Goal: Task Accomplishment & Management: Use online tool/utility

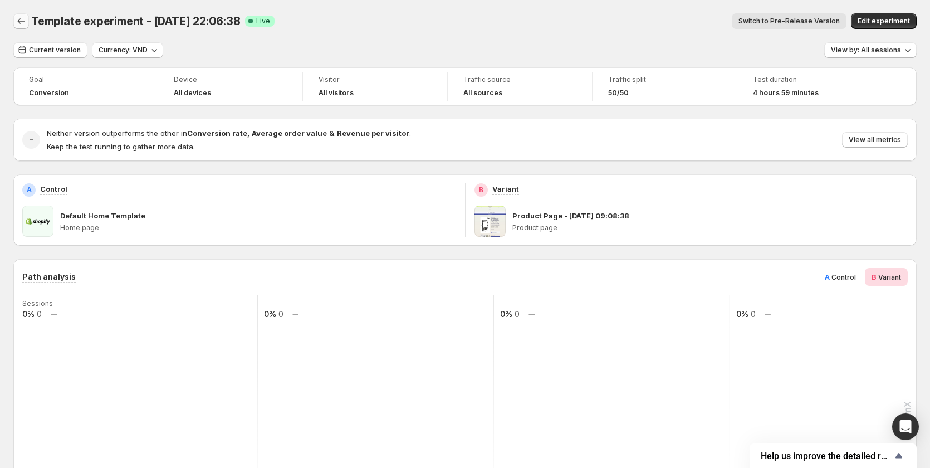
click at [23, 19] on icon "Back" at bounding box center [21, 21] width 11 height 11
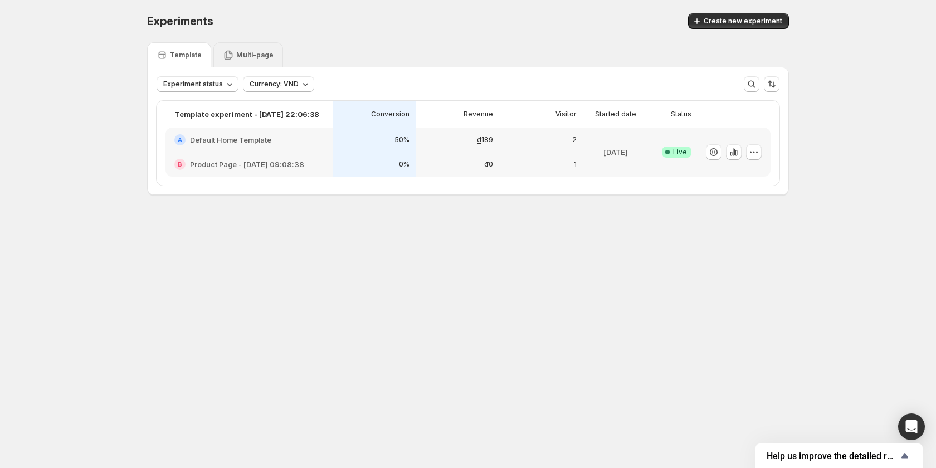
click at [246, 46] on div "Multi-page" at bounding box center [248, 54] width 70 height 25
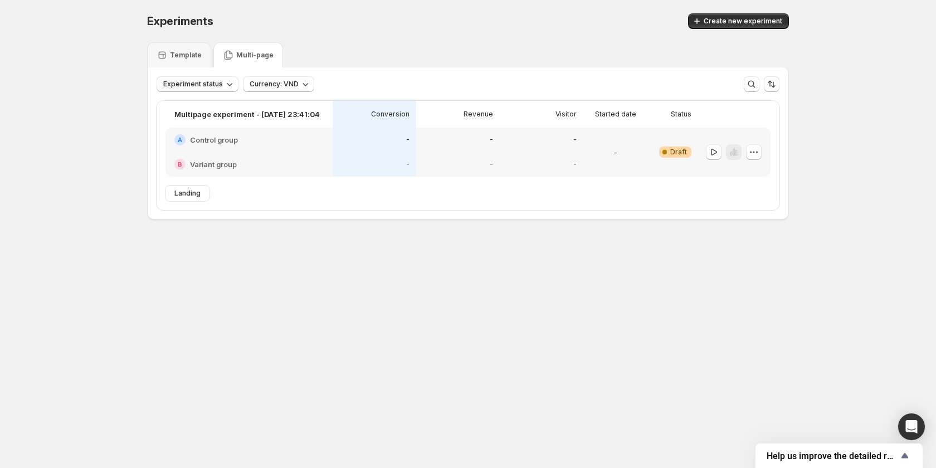
click at [343, 157] on div "-" at bounding box center [375, 164] width 84 height 25
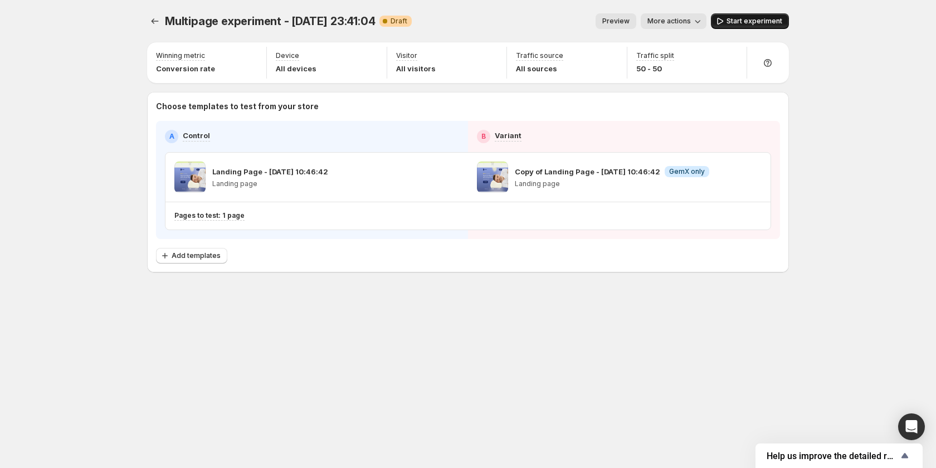
click at [756, 20] on span "Start experiment" at bounding box center [754, 21] width 56 height 9
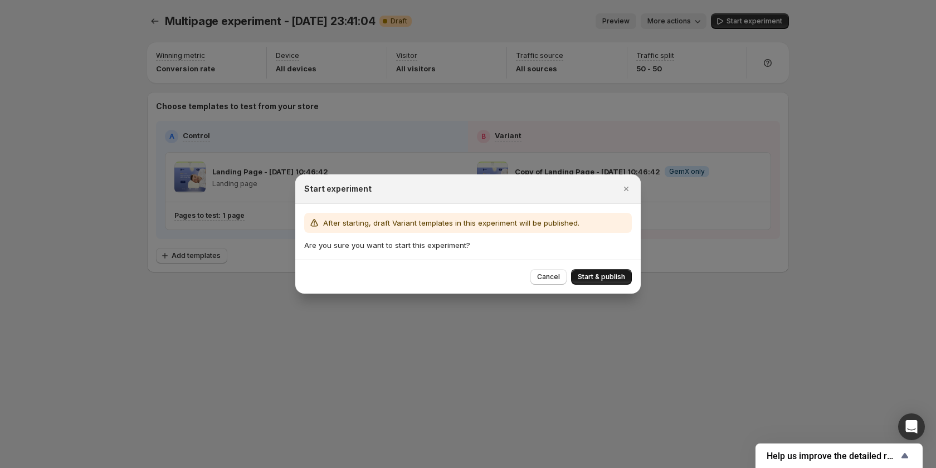
click at [592, 273] on span "Start & publish" at bounding box center [601, 276] width 47 height 9
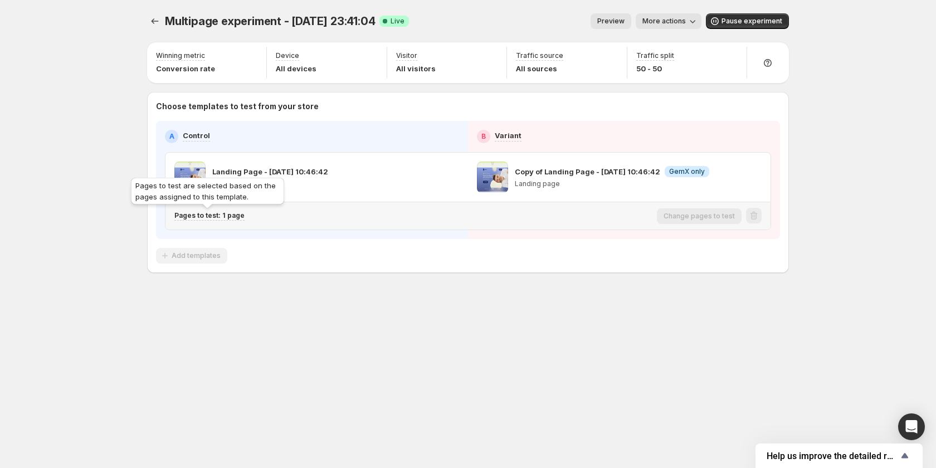
click at [233, 215] on p "Pages to test: 1 page" at bounding box center [209, 215] width 70 height 9
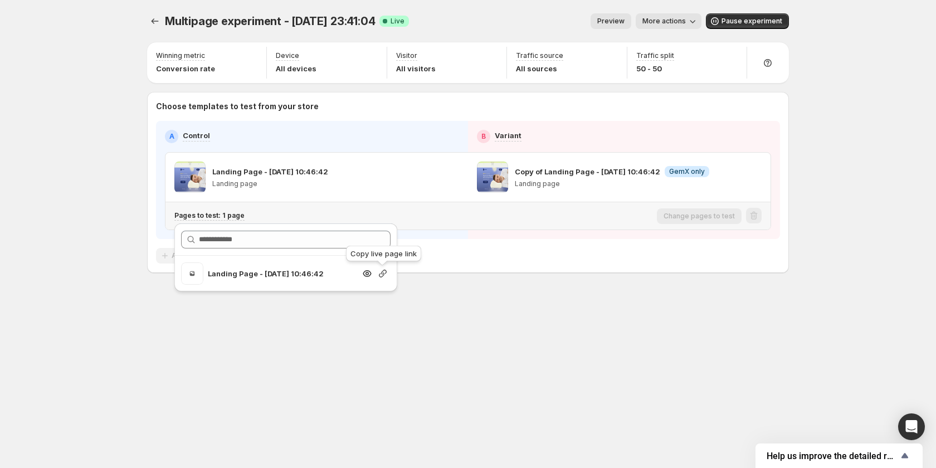
click at [380, 274] on icon "button" at bounding box center [383, 274] width 8 height 8
drag, startPoint x: 348, startPoint y: 397, endPoint x: 306, endPoint y: 307, distance: 99.5
click at [348, 396] on div "Multipage experiment - [DATE] 23:41:04. This page is ready Multipage experiment…" at bounding box center [468, 234] width 669 height 468
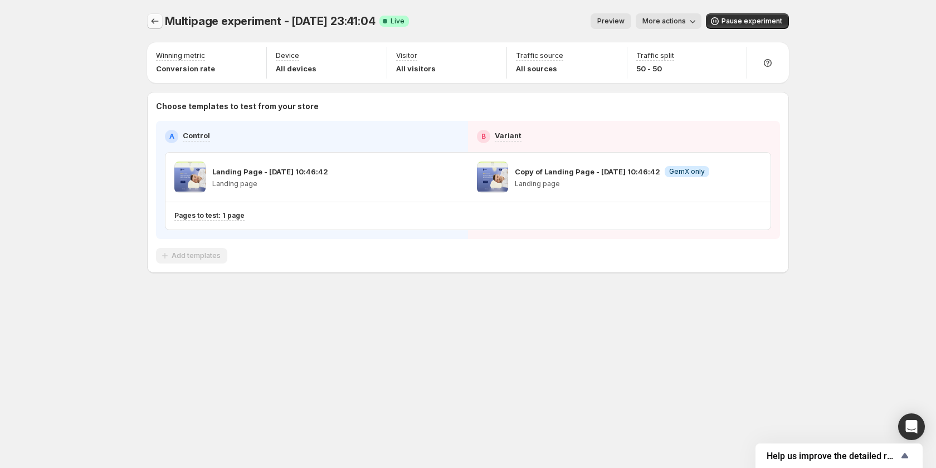
click at [150, 23] on icon "Experiments" at bounding box center [154, 21] width 11 height 11
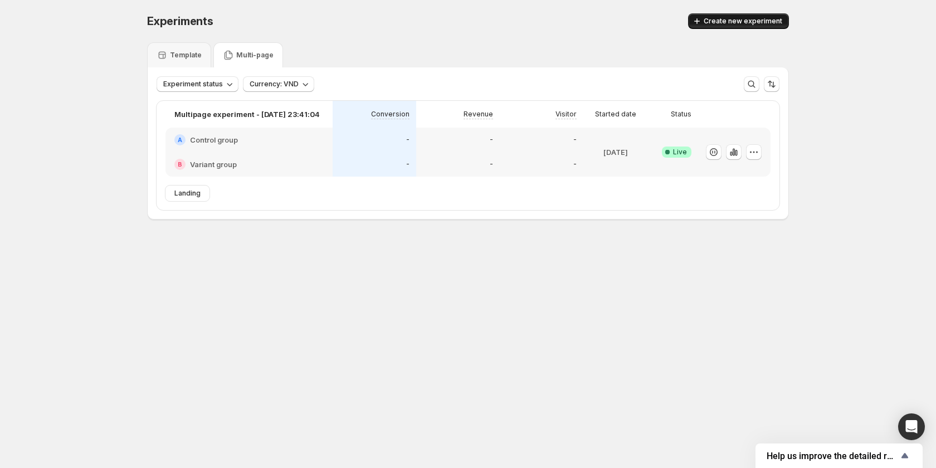
click at [721, 14] on button "Create new experiment" at bounding box center [738, 21] width 101 height 16
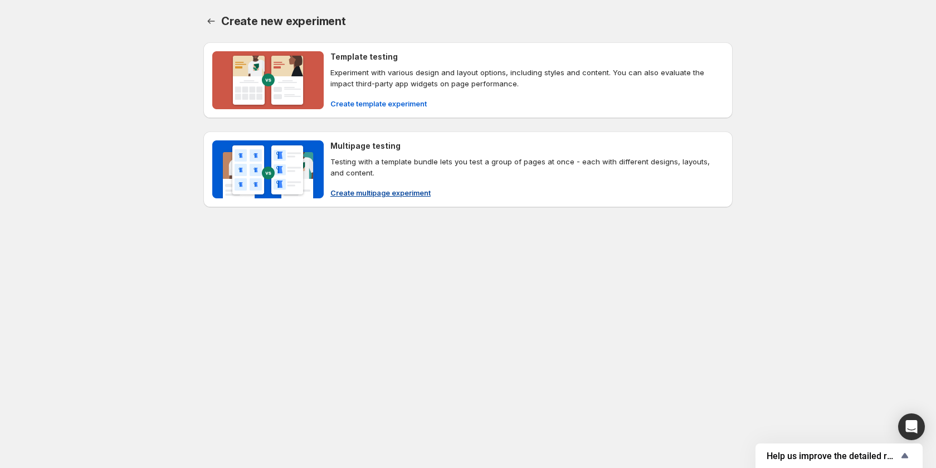
click at [369, 188] on span "Create multipage experiment" at bounding box center [380, 192] width 100 height 11
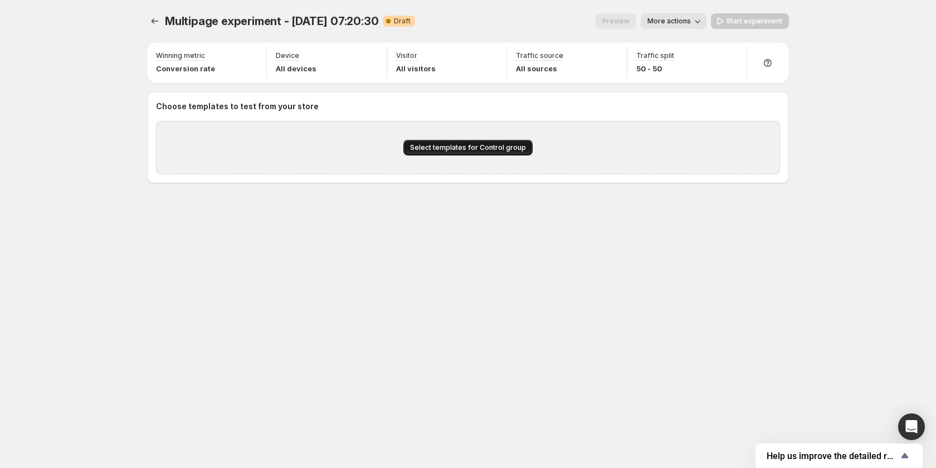
click at [471, 144] on span "Select templates for Control group" at bounding box center [468, 147] width 116 height 9
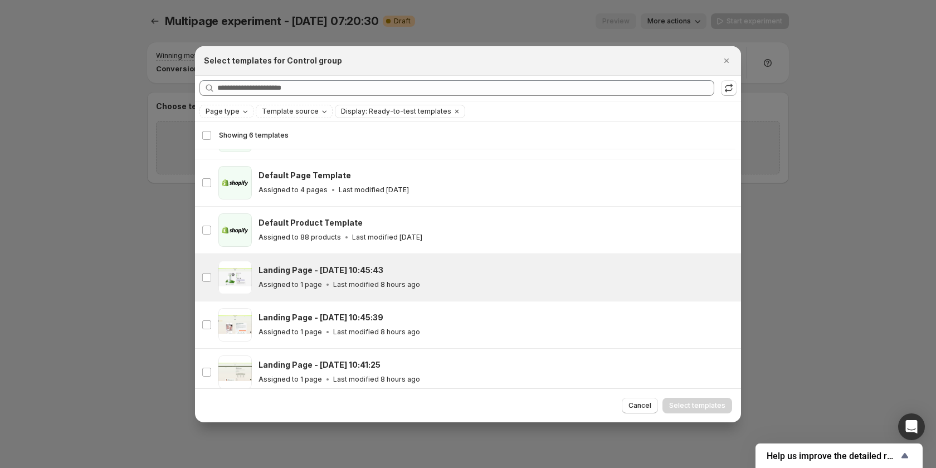
scroll to position [45, 0]
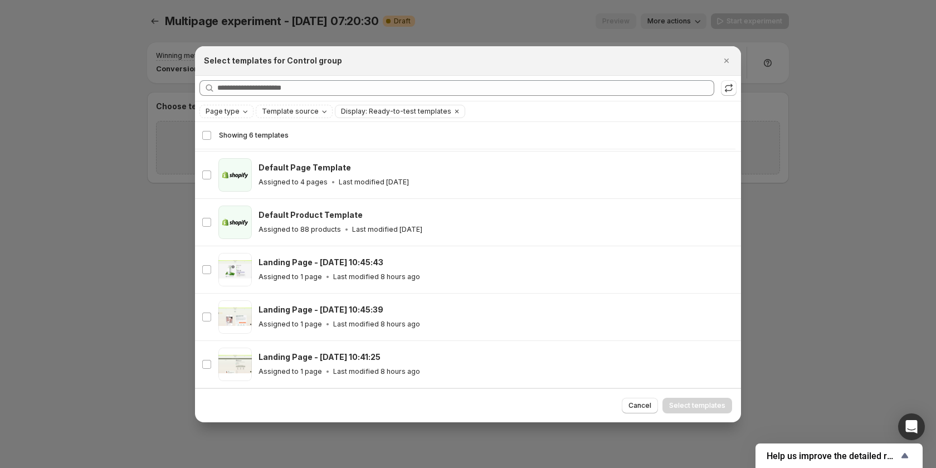
click at [77, 269] on div at bounding box center [468, 234] width 936 height 468
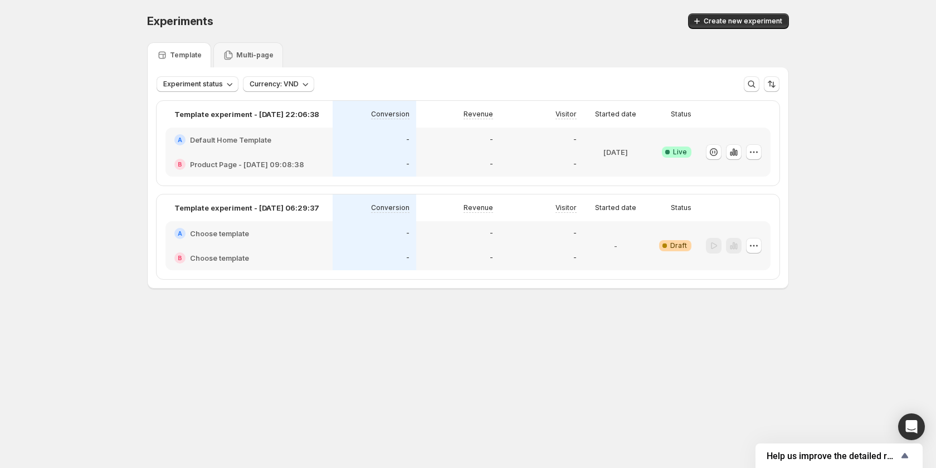
click at [296, 246] on div "B Choose template" at bounding box center [248, 258] width 167 height 25
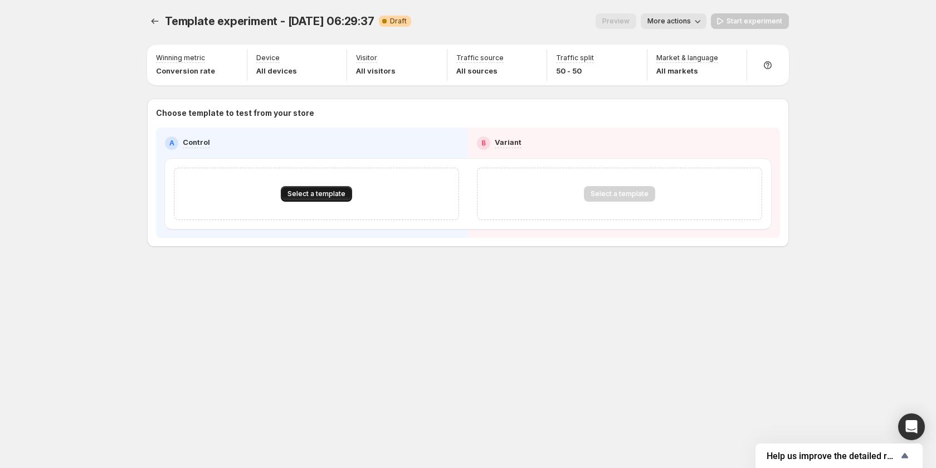
click at [328, 191] on span "Select a template" at bounding box center [316, 193] width 58 height 9
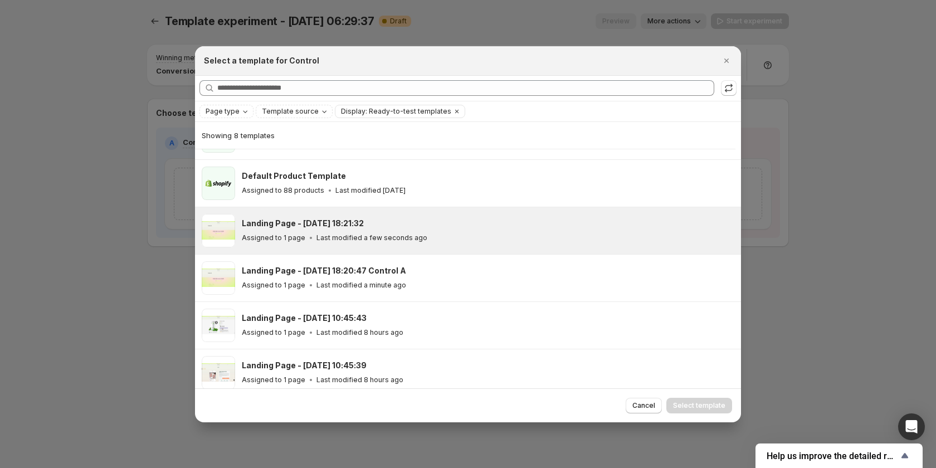
scroll to position [140, 0]
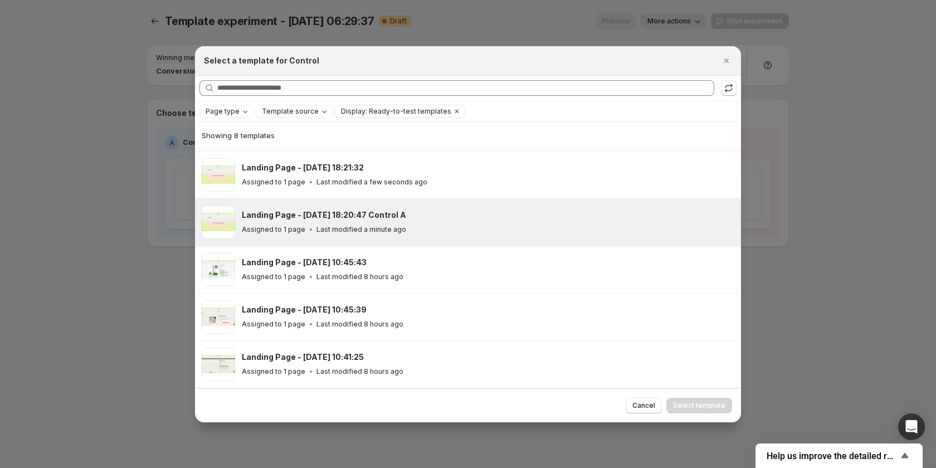
click at [417, 239] on div "Landing Page - Oct 3, 18:20:47 Control A Assigned to 1 page Last modified a min…" at bounding box center [468, 222] width 546 height 47
click at [693, 399] on button "Select template" at bounding box center [699, 406] width 66 height 16
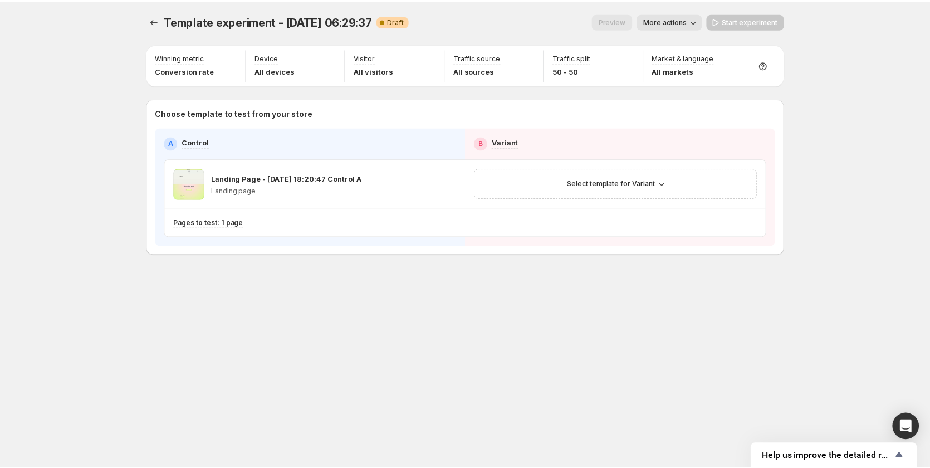
scroll to position [92, 0]
click at [660, 181] on icon "button" at bounding box center [665, 183] width 11 height 11
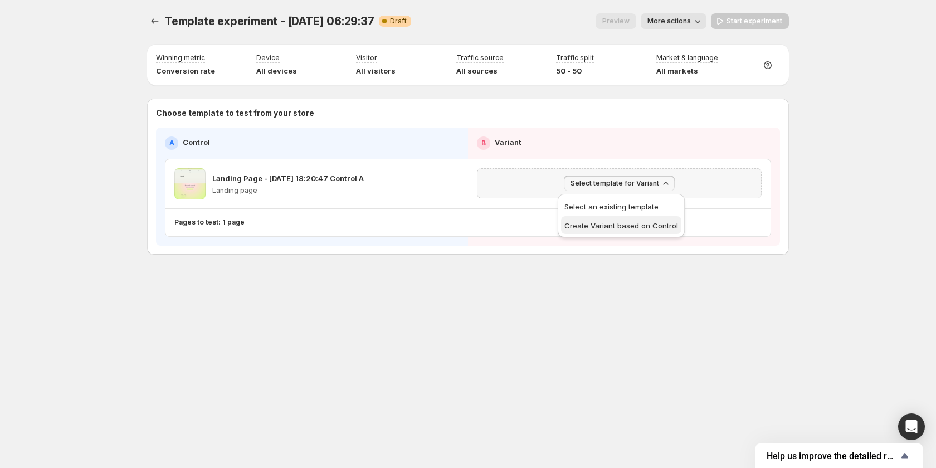
click at [656, 225] on span "Create Variant based on Control" at bounding box center [621, 225] width 114 height 9
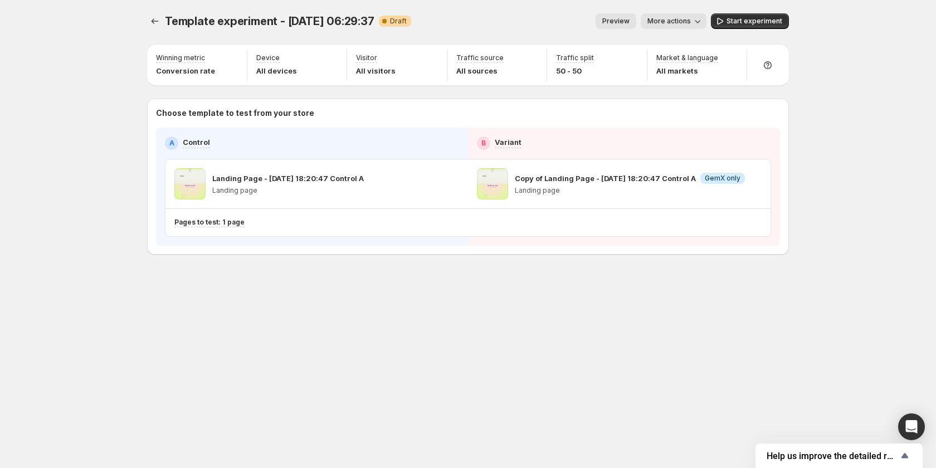
click at [329, 352] on div "Template experiment - Oct 3, 06:29:37. This page is ready Template experiment -…" at bounding box center [468, 234] width 669 height 468
click at [150, 24] on icon "Experiments" at bounding box center [154, 21] width 11 height 11
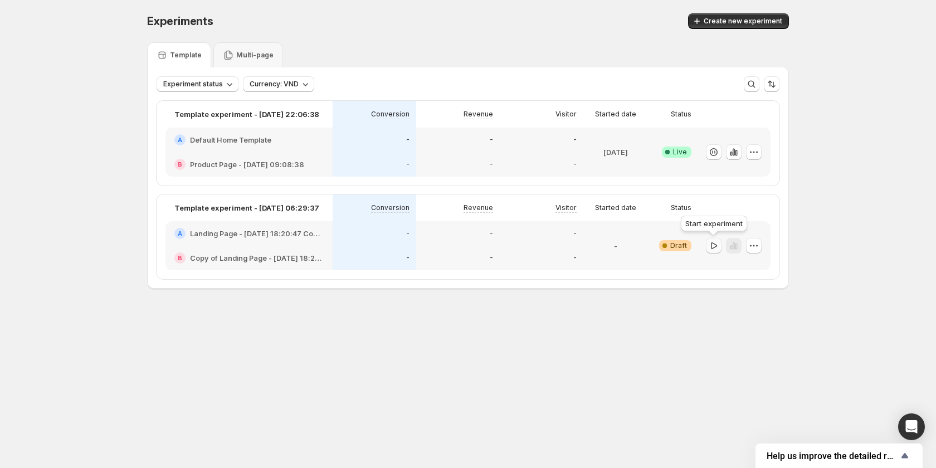
click at [714, 247] on icon "button" at bounding box center [714, 245] width 6 height 7
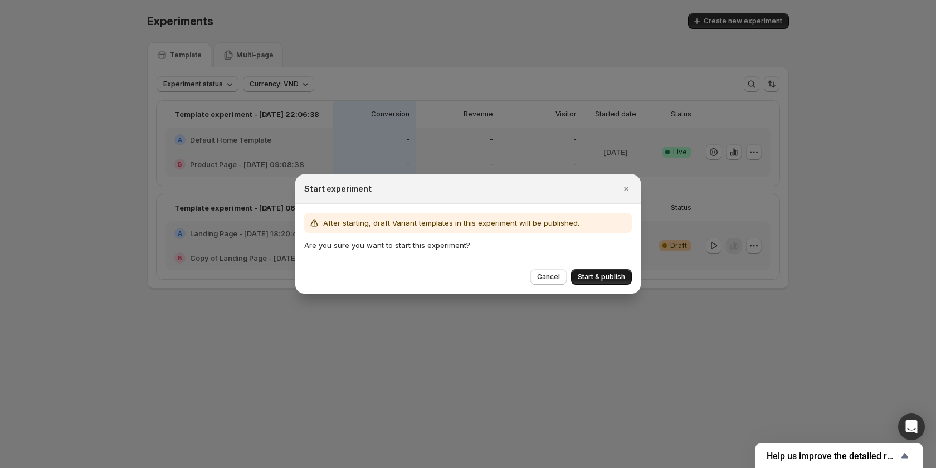
click at [609, 280] on span "Start & publish" at bounding box center [601, 276] width 47 height 9
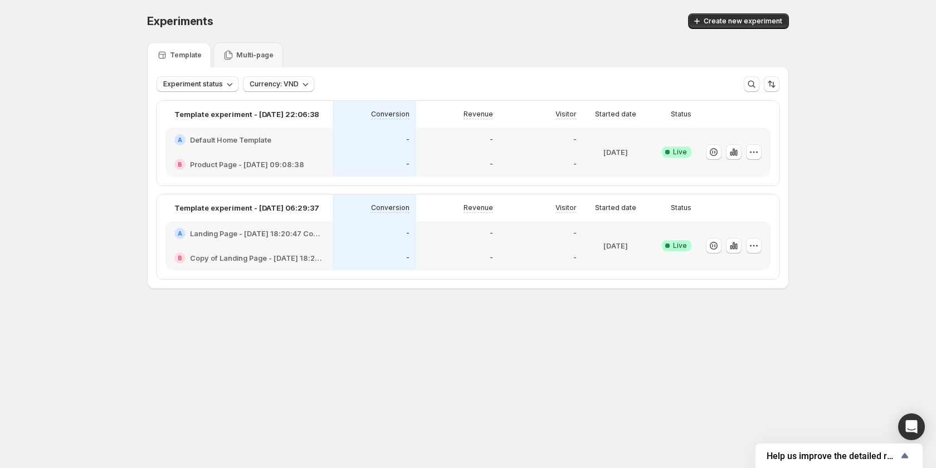
click at [478, 245] on div "-" at bounding box center [458, 233] width 84 height 25
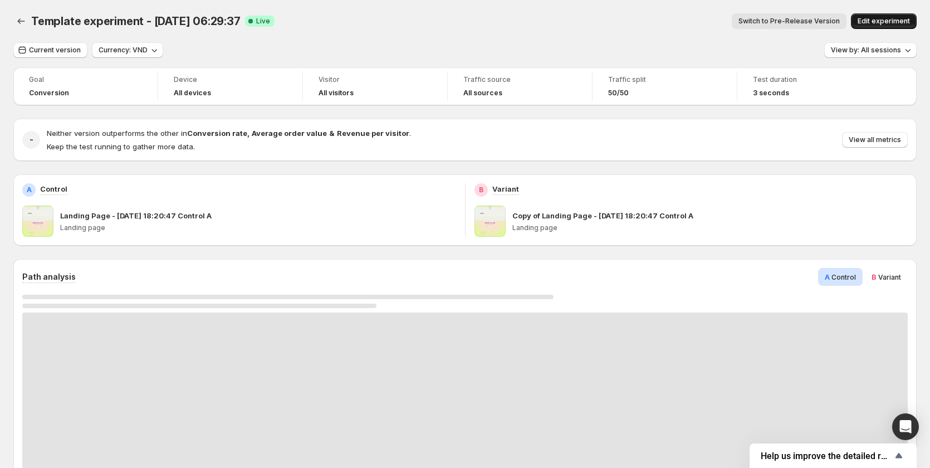
click at [878, 21] on span "Edit experiment" at bounding box center [884, 21] width 52 height 9
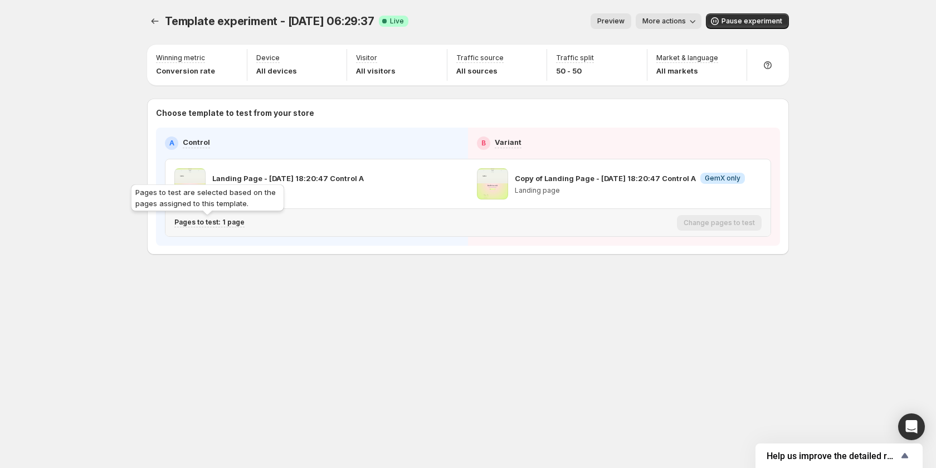
click at [228, 222] on p "Pages to test: 1 page" at bounding box center [209, 222] width 70 height 9
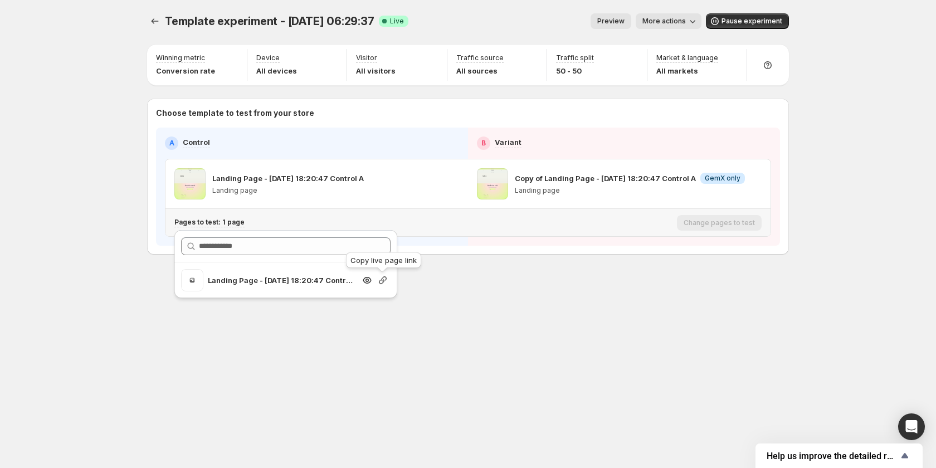
click at [379, 280] on icon "button" at bounding box center [382, 280] width 11 height 11
drag, startPoint x: 119, startPoint y: 243, endPoint x: 122, endPoint y: 238, distance: 6.5
click at [119, 243] on div "Template experiment - Oct 3, 06:29:37. This page is ready Template experiment -…" at bounding box center [468, 234] width 936 height 468
click at [668, 19] on span "More actions" at bounding box center [663, 21] width 43 height 9
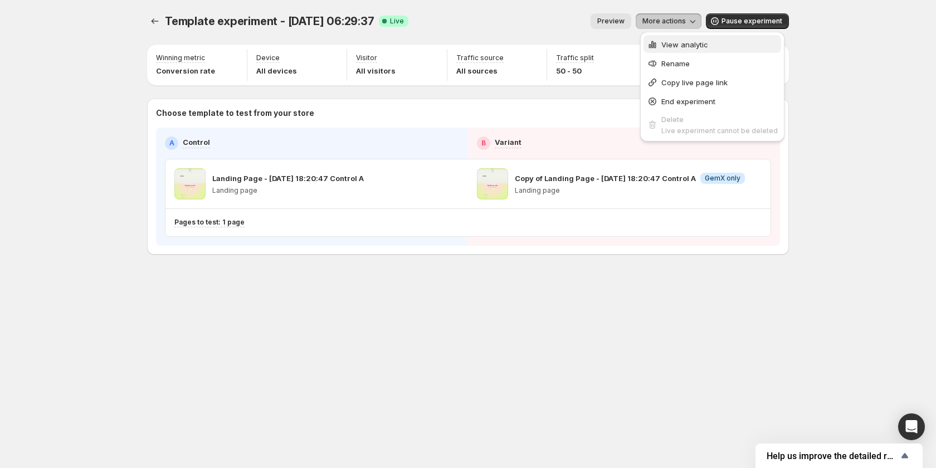
click at [660, 43] on div "View analytic" at bounding box center [712, 44] width 131 height 11
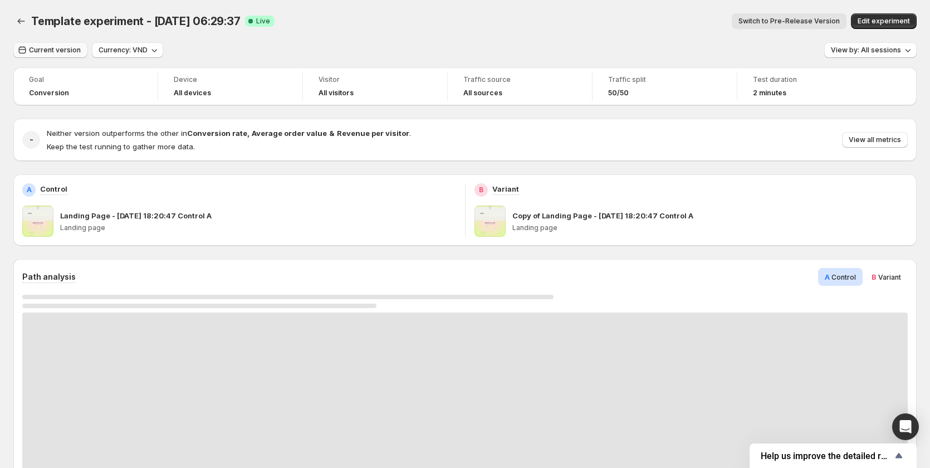
click at [60, 52] on span "Current version" at bounding box center [55, 50] width 52 height 9
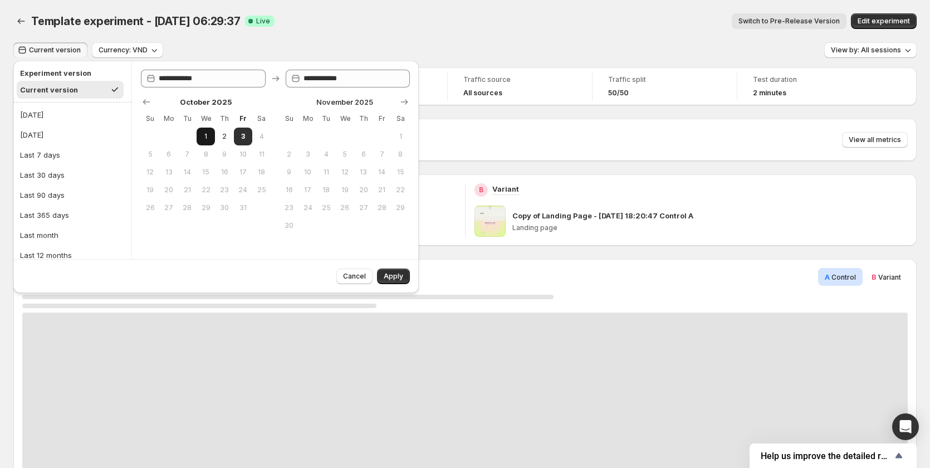
click at [211, 135] on button "1" at bounding box center [206, 137] width 18 height 18
type input "**********"
click at [245, 132] on span "3" at bounding box center [242, 136] width 9 height 9
type input "**********"
click at [404, 275] on button "Apply" at bounding box center [393, 277] width 33 height 16
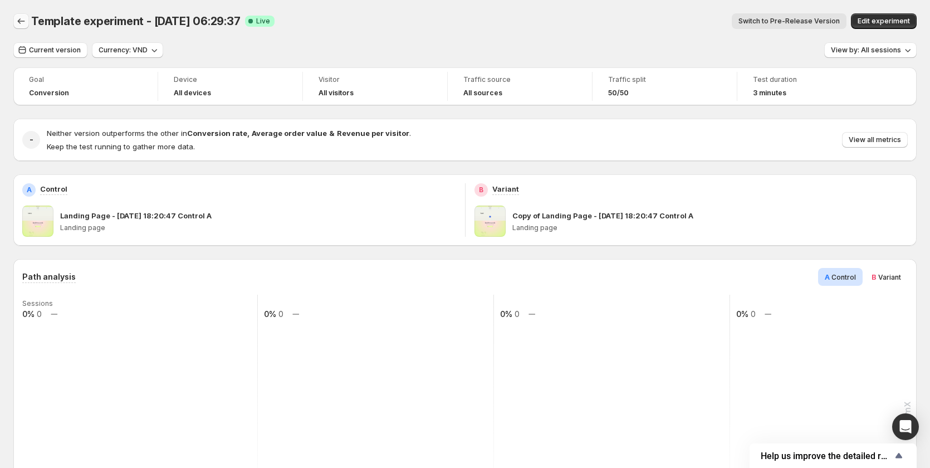
click at [20, 22] on icon "Back" at bounding box center [21, 21] width 11 height 11
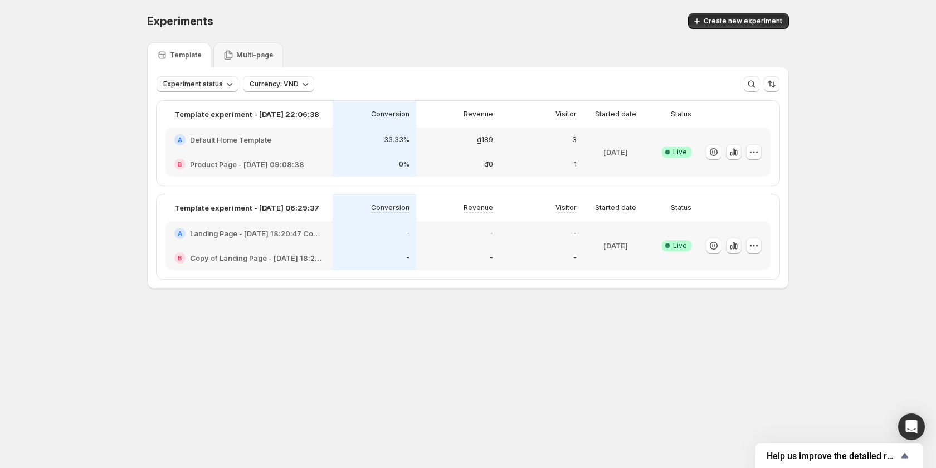
click at [436, 350] on body "Experiments. This page is ready Experiments Create new experiment Template Mult…" at bounding box center [468, 234] width 936 height 468
click at [420, 342] on div "Experiments. This page is ready Experiments Create new experiment Template Mult…" at bounding box center [468, 174] width 669 height 349
click at [545, 255] on div "-" at bounding box center [541, 257] width 70 height 11
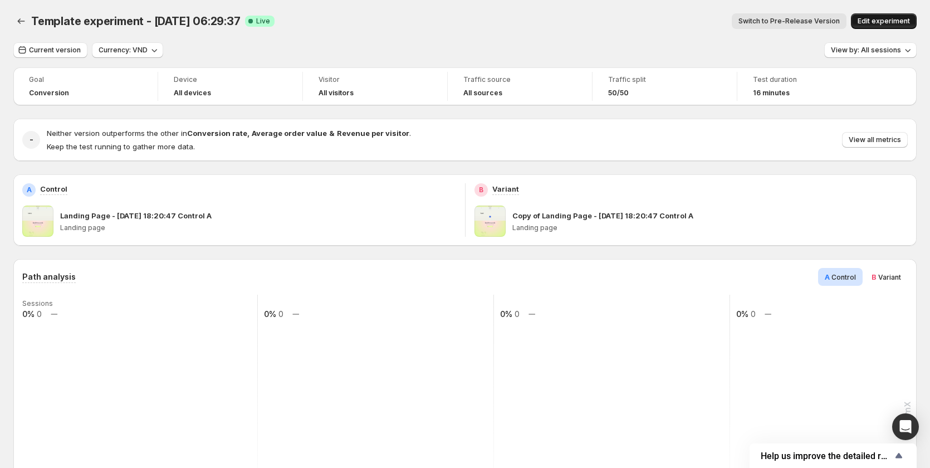
click at [871, 17] on span "Edit experiment" at bounding box center [884, 21] width 52 height 9
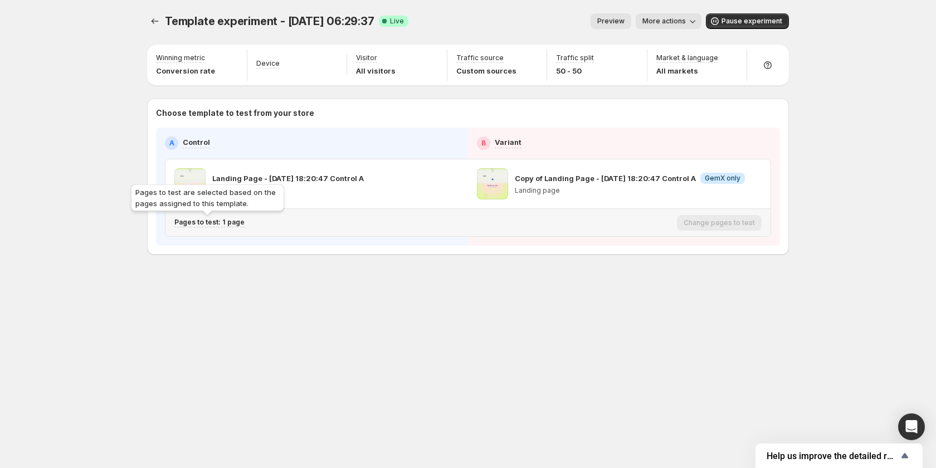
click at [229, 226] on p "Pages to test: 1 page" at bounding box center [209, 222] width 70 height 9
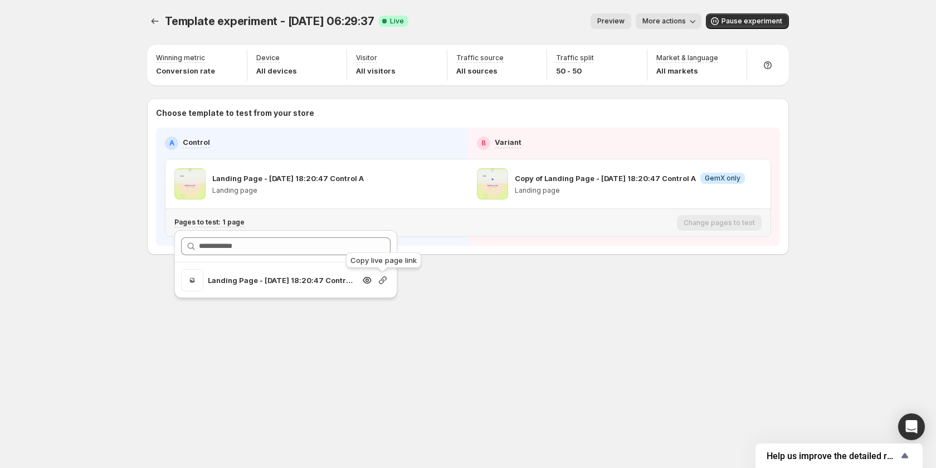
click at [384, 276] on icon "button" at bounding box center [382, 280] width 11 height 11
click at [457, 299] on div "Template experiment - Oct 3, 06:29:37. This page is ready Template experiment -…" at bounding box center [468, 157] width 669 height 315
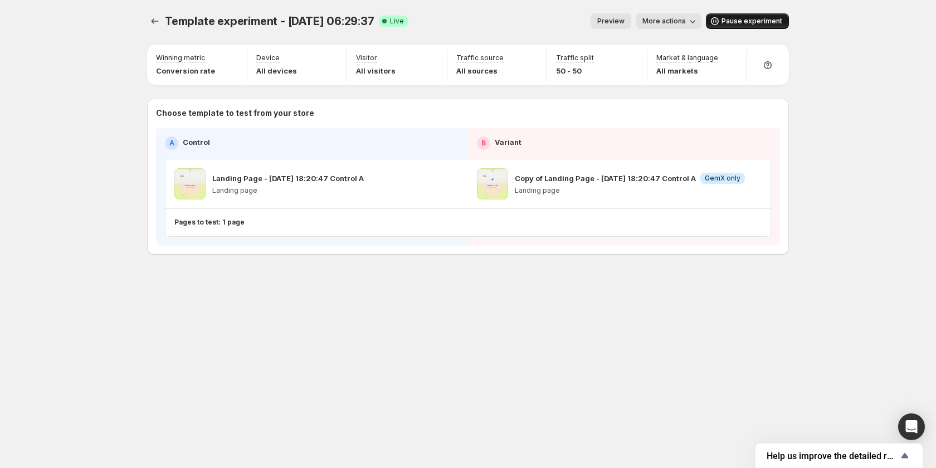
click at [761, 16] on button "Pause experiment" at bounding box center [747, 21] width 83 height 16
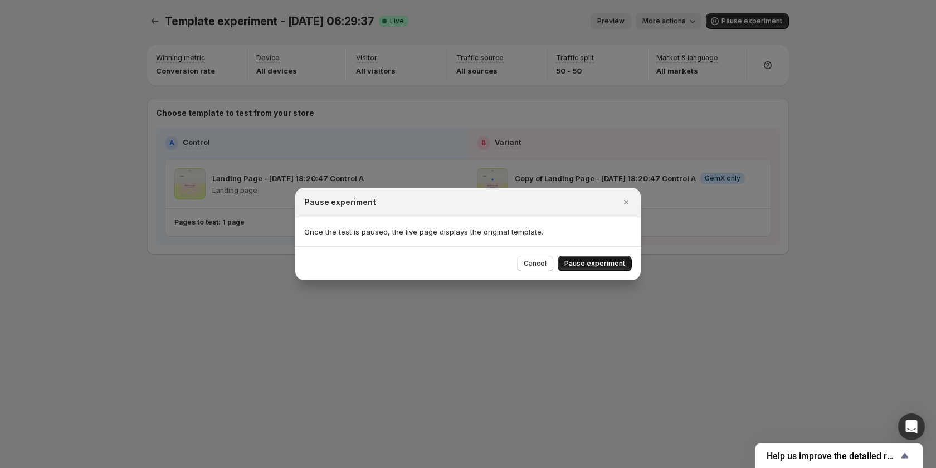
click at [617, 260] on span "Pause experiment" at bounding box center [594, 263] width 61 height 9
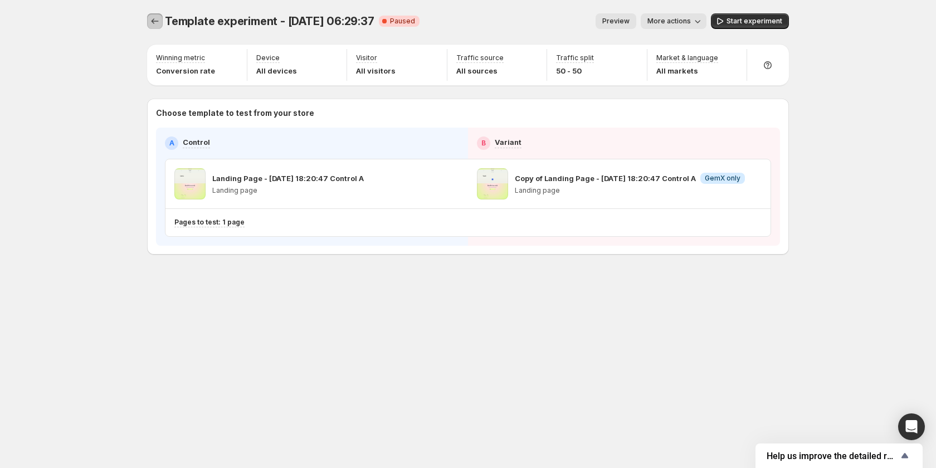
click at [152, 21] on icon "Experiments" at bounding box center [155, 21] width 7 height 6
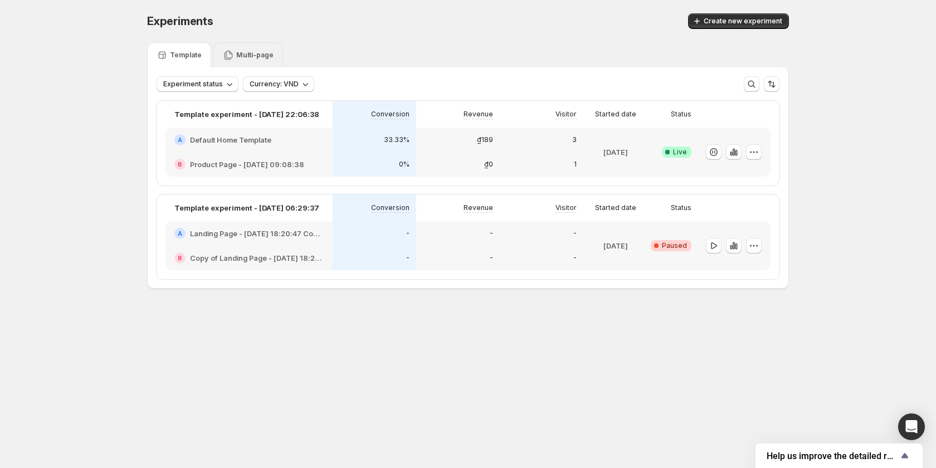
click at [255, 52] on p "Multi-page" at bounding box center [254, 55] width 37 height 9
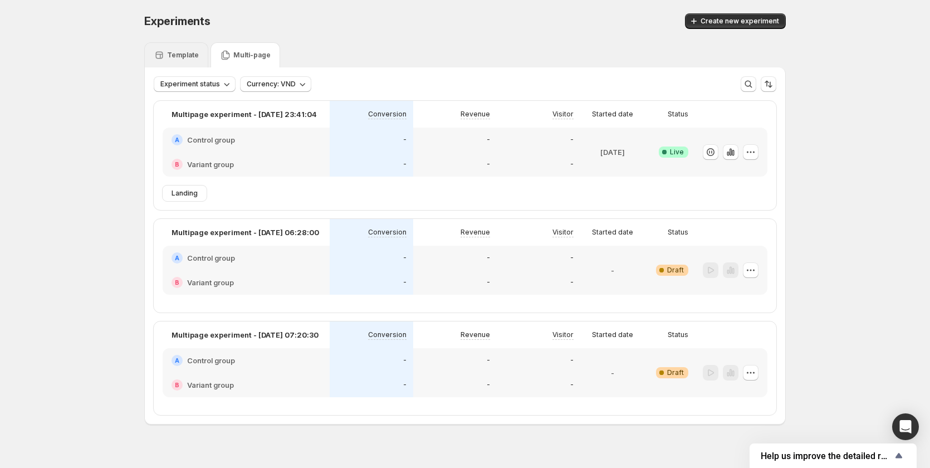
click at [189, 50] on div "Template" at bounding box center [176, 55] width 45 height 11
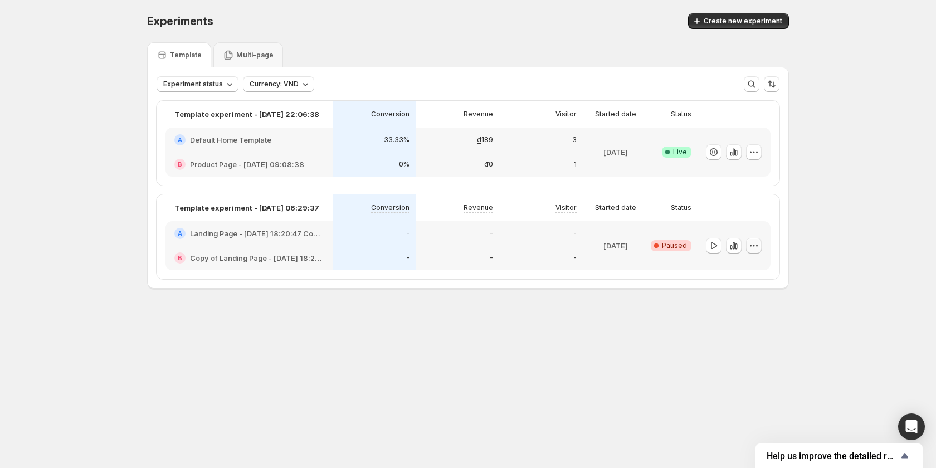
click at [753, 246] on icon "button" at bounding box center [753, 245] width 11 height 11
click at [732, 326] on div "Delete" at bounding box center [754, 325] width 69 height 11
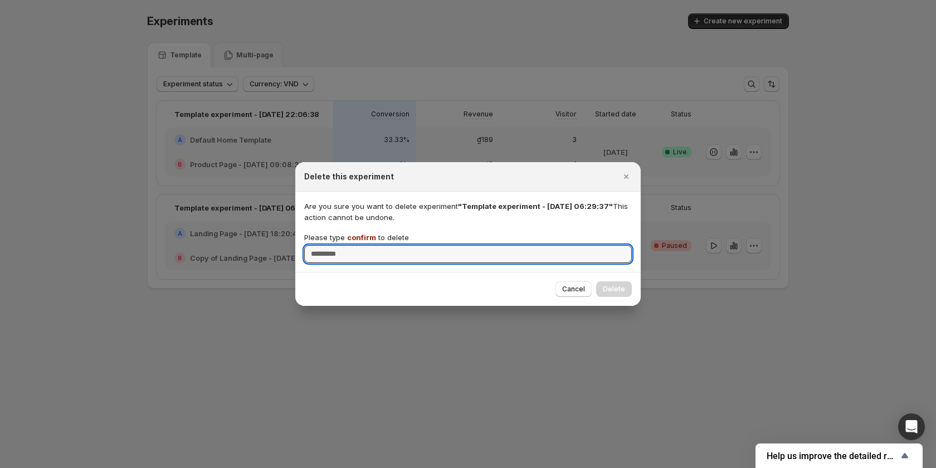
click at [356, 235] on span "confirm" at bounding box center [361, 237] width 29 height 9
click at [356, 245] on input "Please type confirm to delete" at bounding box center [468, 254] width 328 height 18
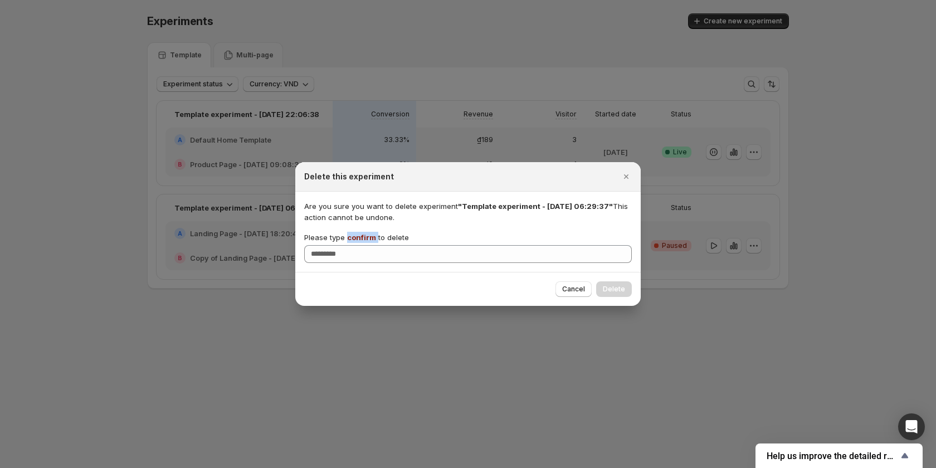
click at [356, 235] on span "confirm" at bounding box center [361, 237] width 29 height 9
click at [356, 245] on input "Please type confirm to delete" at bounding box center [468, 254] width 328 height 18
copy p "confirm"
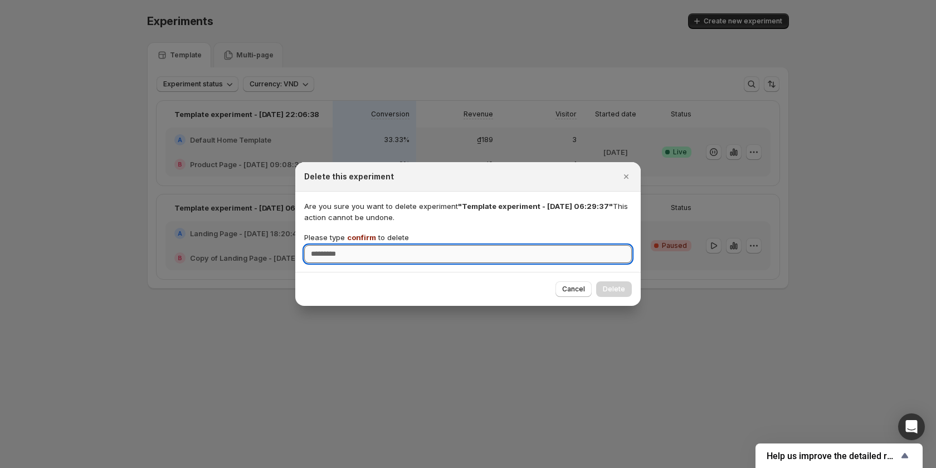
click at [368, 260] on input "Please type confirm to delete" at bounding box center [468, 254] width 328 height 18
paste input "*******"
type input "*******"
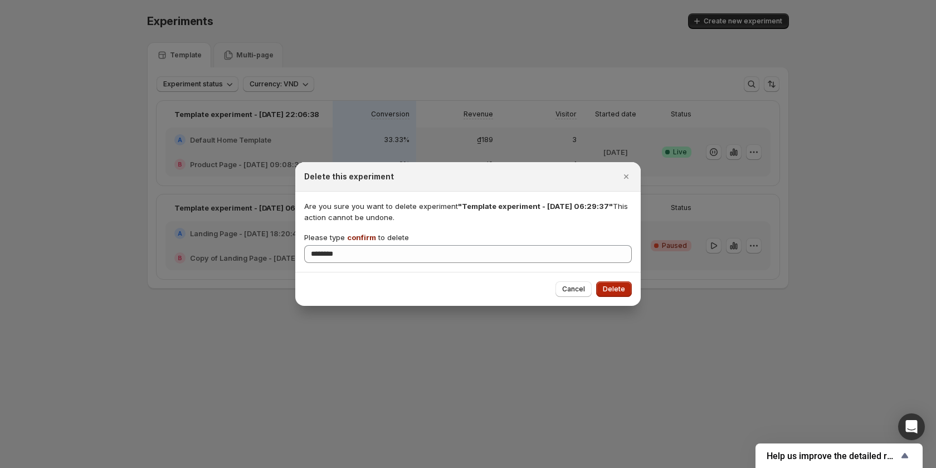
click at [613, 284] on button "Delete" at bounding box center [614, 289] width 36 height 16
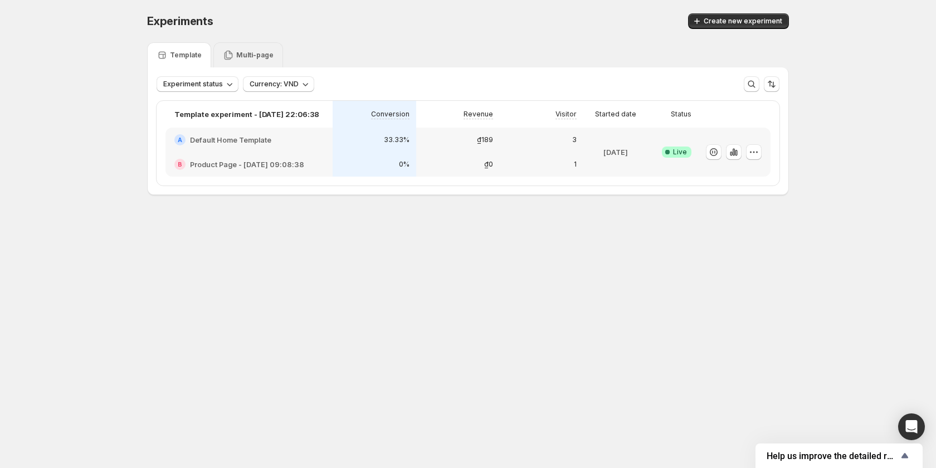
click at [257, 49] on div "Multi-page" at bounding box center [248, 54] width 70 height 25
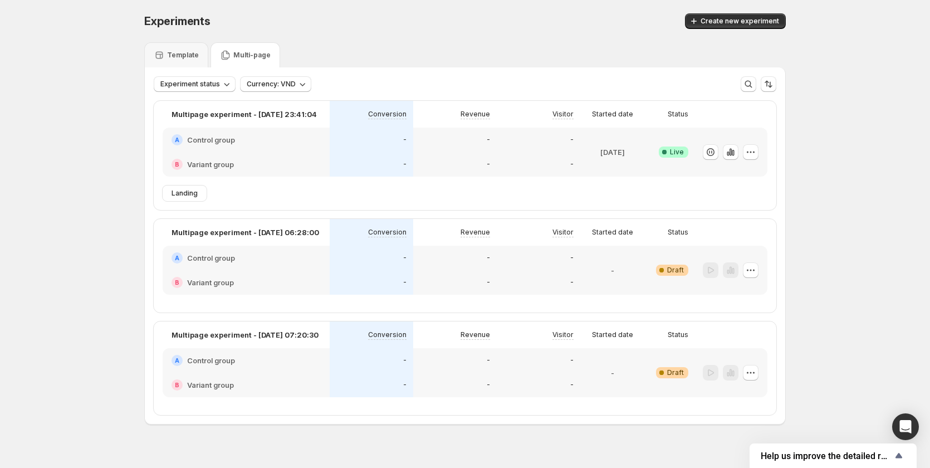
click at [318, 274] on div "B Variant group" at bounding box center [246, 282] width 167 height 25
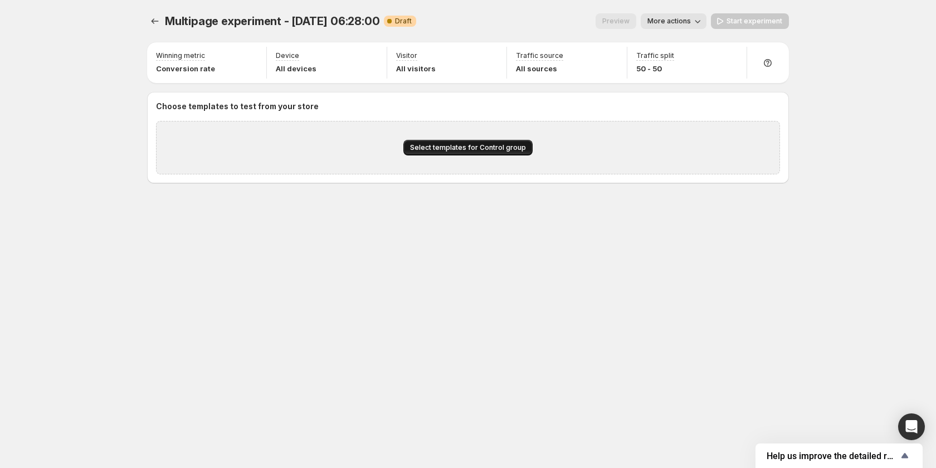
click at [461, 146] on span "Select templates for Control group" at bounding box center [468, 147] width 116 height 9
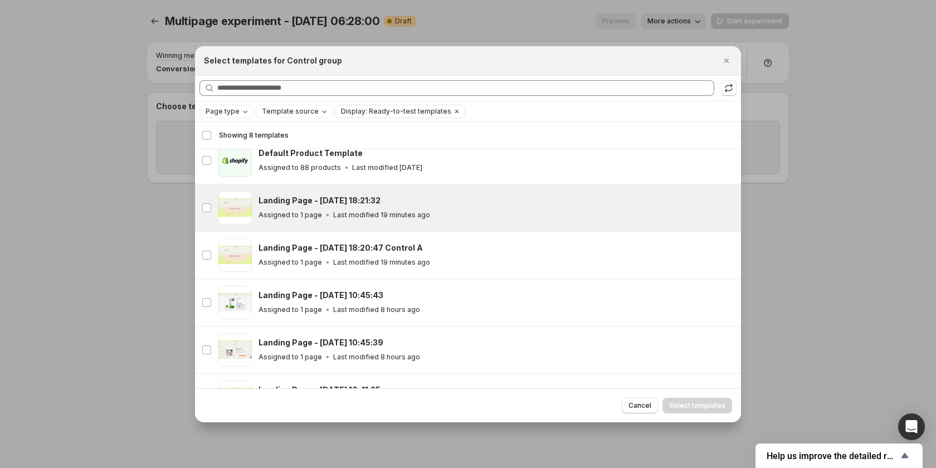
scroll to position [140, 0]
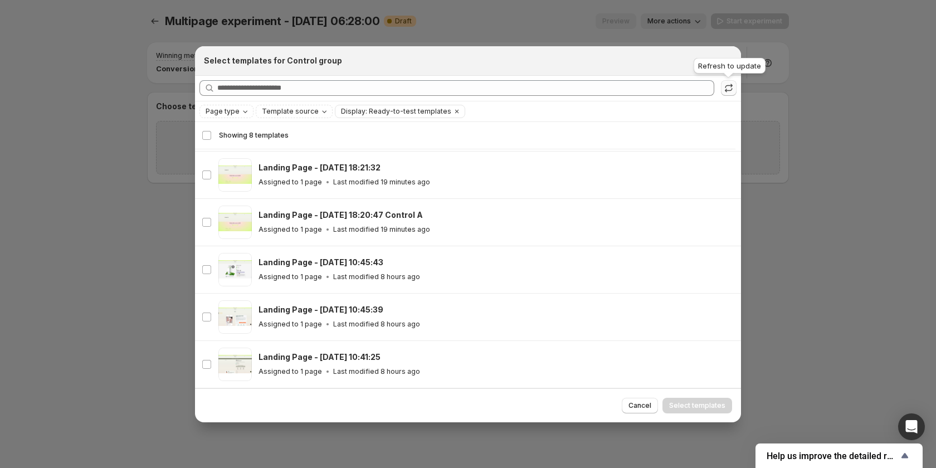
click at [727, 90] on icon ":rc1:" at bounding box center [728, 87] width 11 height 11
drag, startPoint x: 104, startPoint y: 260, endPoint x: 157, endPoint y: 47, distance: 218.9
click at [103, 260] on div at bounding box center [468, 234] width 936 height 468
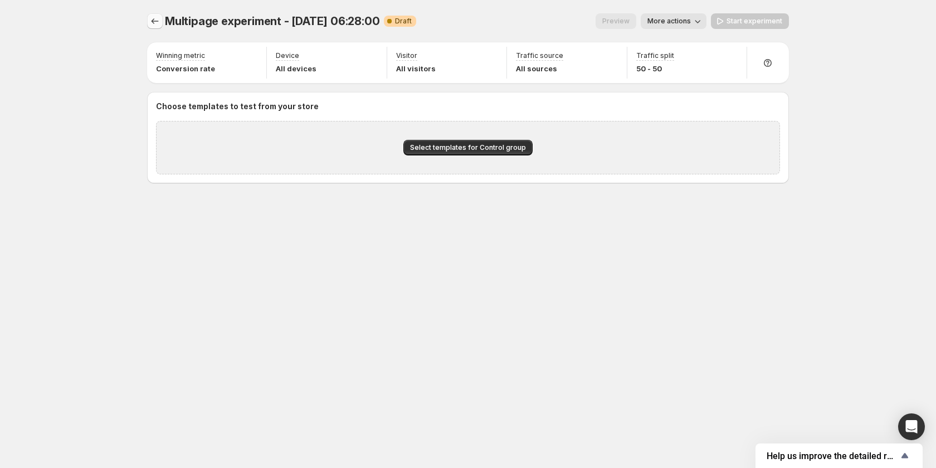
click at [152, 21] on icon "Experiments" at bounding box center [155, 21] width 7 height 6
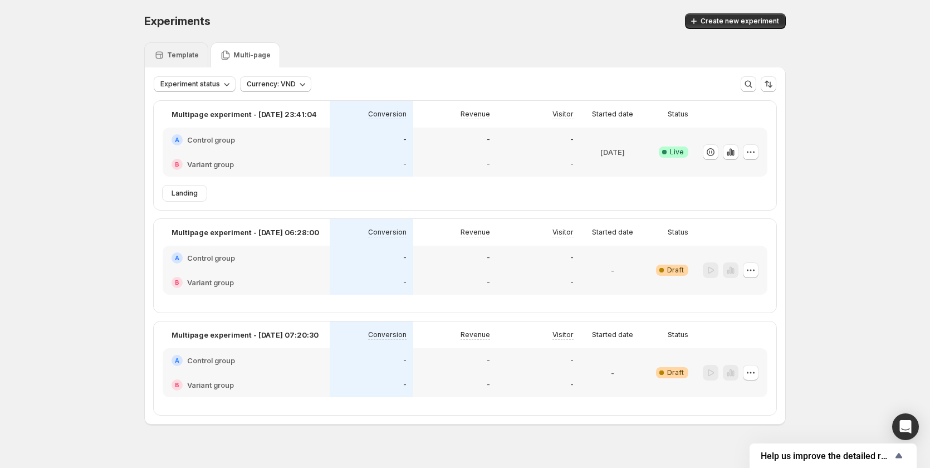
click at [191, 57] on p "Template" at bounding box center [183, 55] width 32 height 9
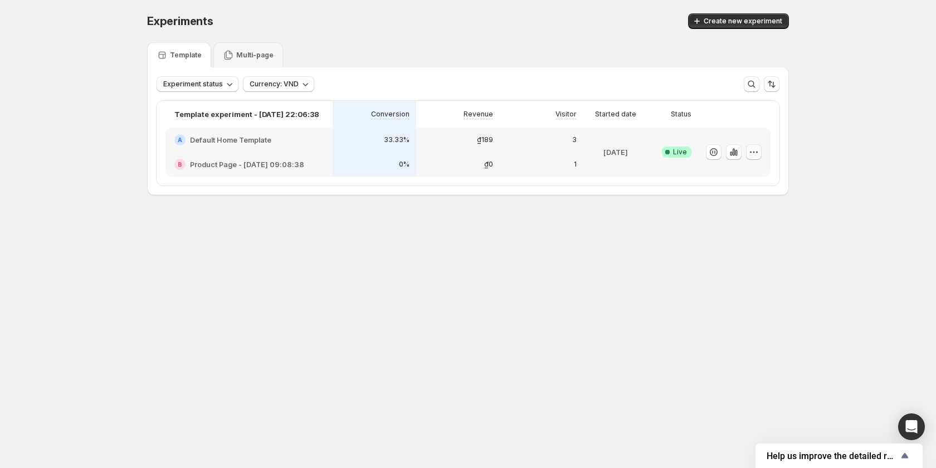
click at [749, 153] on icon "button" at bounding box center [753, 152] width 11 height 11
click at [706, 287] on body "Experiments. This page is ready Experiments Create new experiment Template Mult…" at bounding box center [468, 234] width 936 height 468
click at [258, 52] on p "Multi-page" at bounding box center [254, 55] width 37 height 9
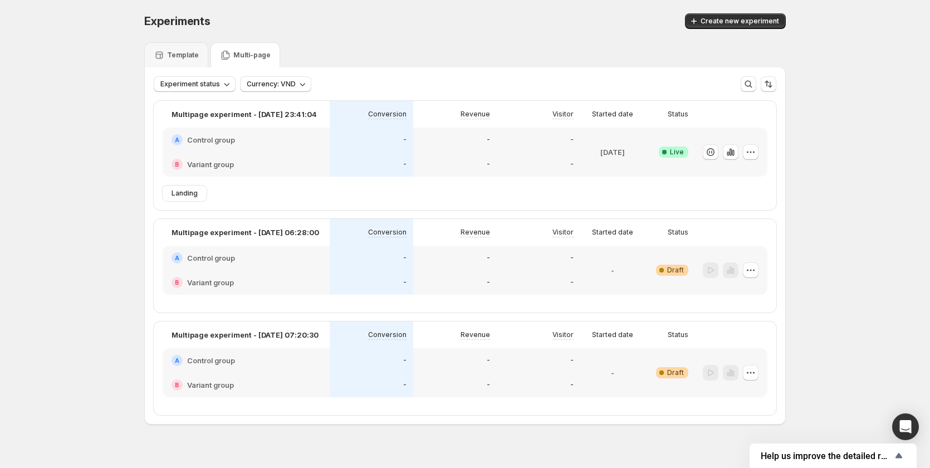
click at [416, 270] on div "-" at bounding box center [455, 258] width 84 height 25
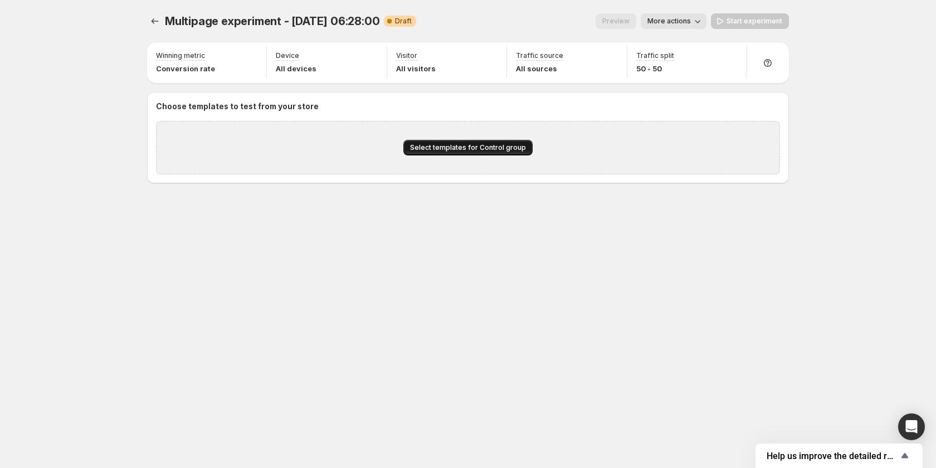
click at [480, 143] on button "Select templates for Control group" at bounding box center [467, 148] width 129 height 16
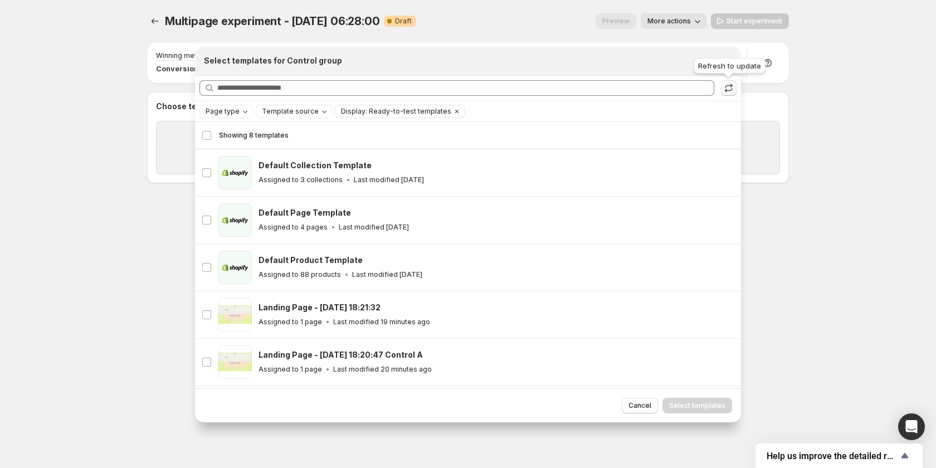
click at [725, 88] on icon ":ri0:" at bounding box center [728, 87] width 11 height 11
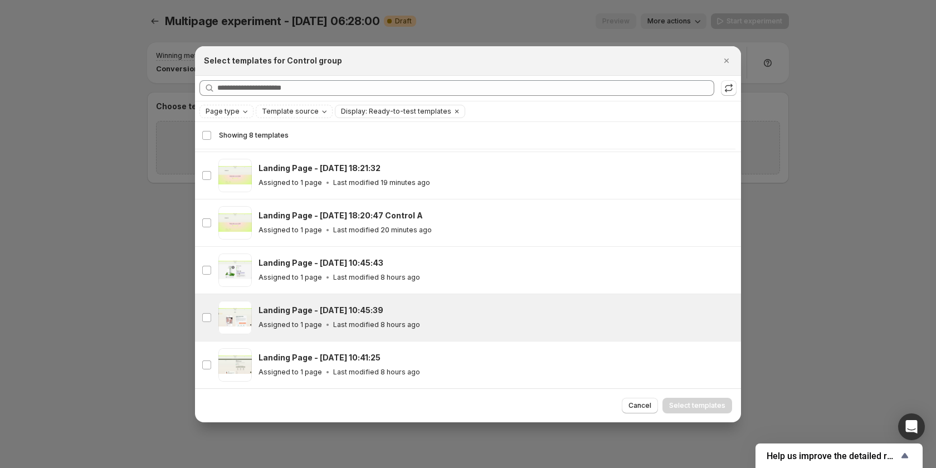
scroll to position [140, 0]
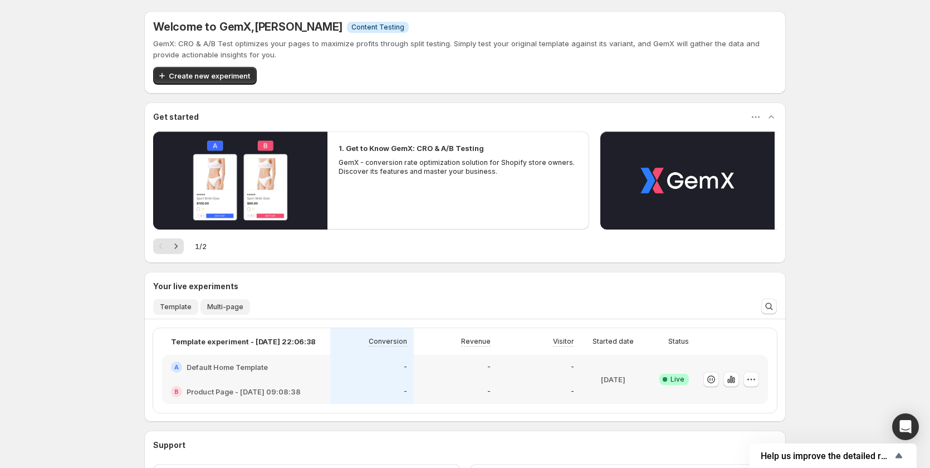
click at [222, 304] on span "Multi-page" at bounding box center [225, 307] width 36 height 9
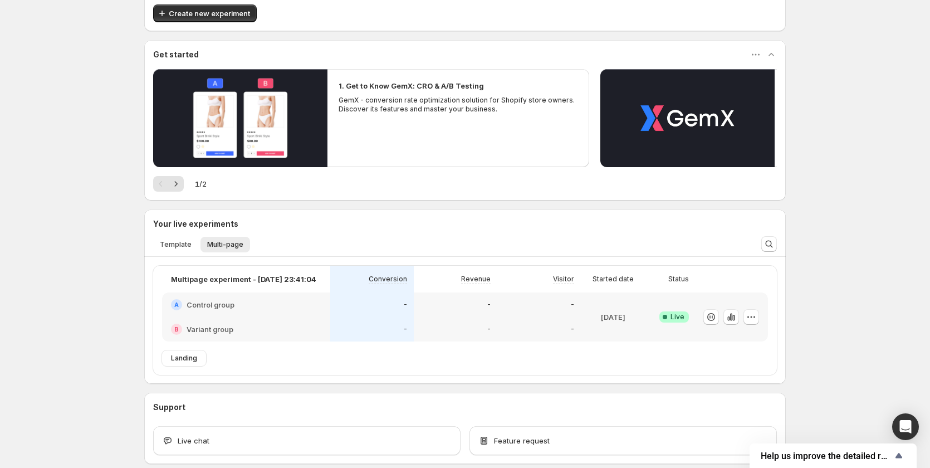
scroll to position [119, 0]
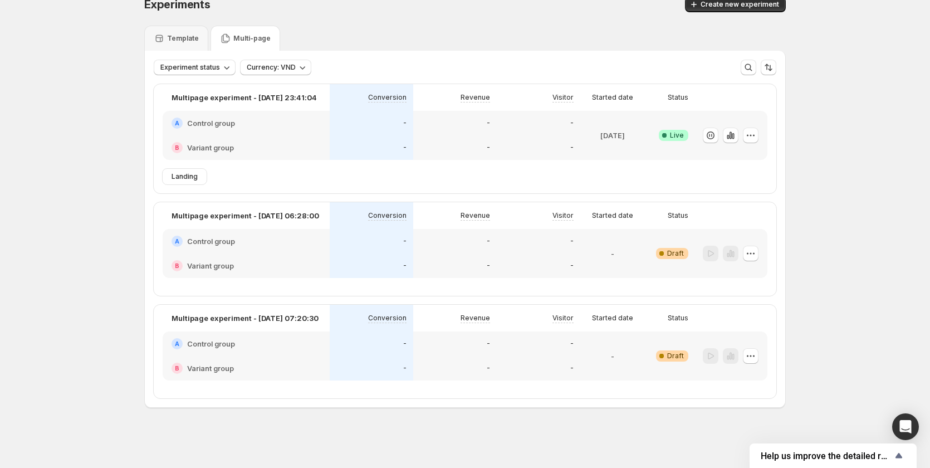
scroll to position [17, 0]
click at [378, 253] on div "-" at bounding box center [372, 265] width 84 height 25
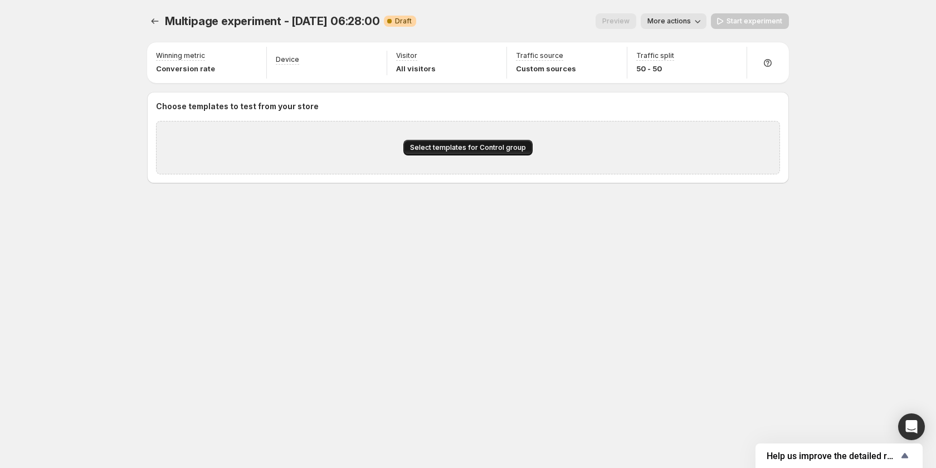
click at [450, 144] on span "Select templates for Control group" at bounding box center [468, 147] width 116 height 9
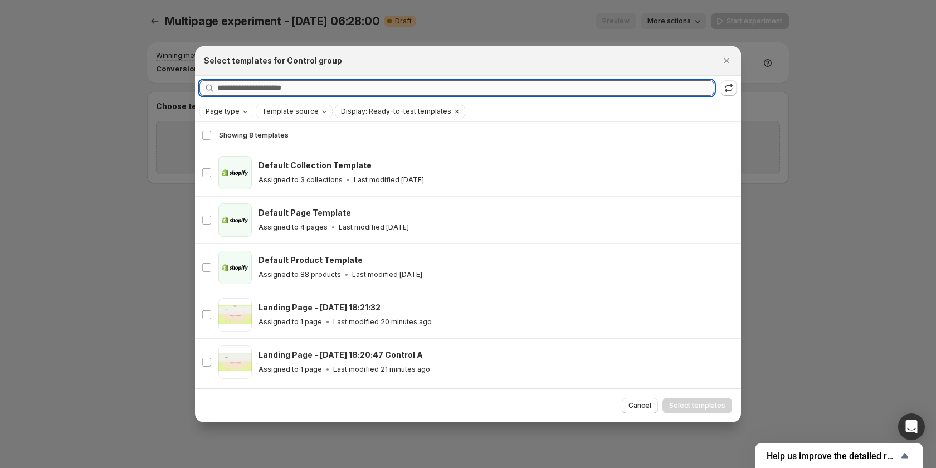
click at [371, 87] on input "Searching all templates" at bounding box center [465, 88] width 497 height 16
paste input "**********"
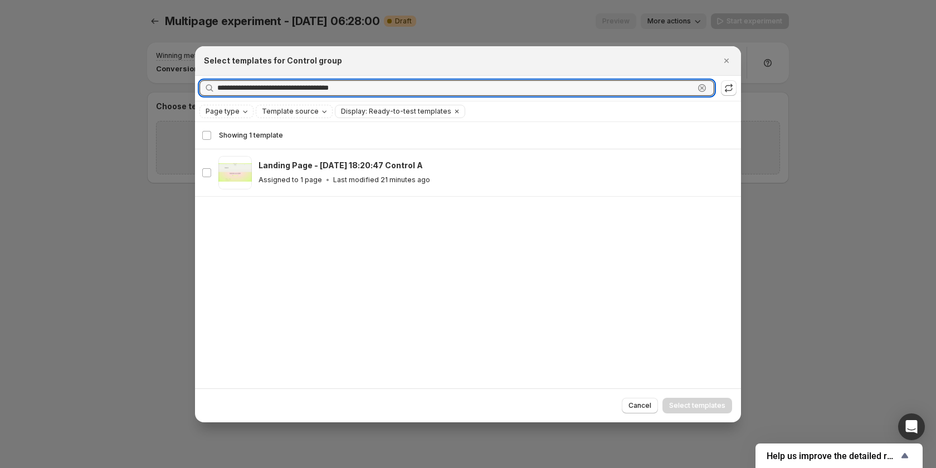
type input "**********"
click at [704, 88] on icon ":r3k:" at bounding box center [701, 87] width 11 height 11
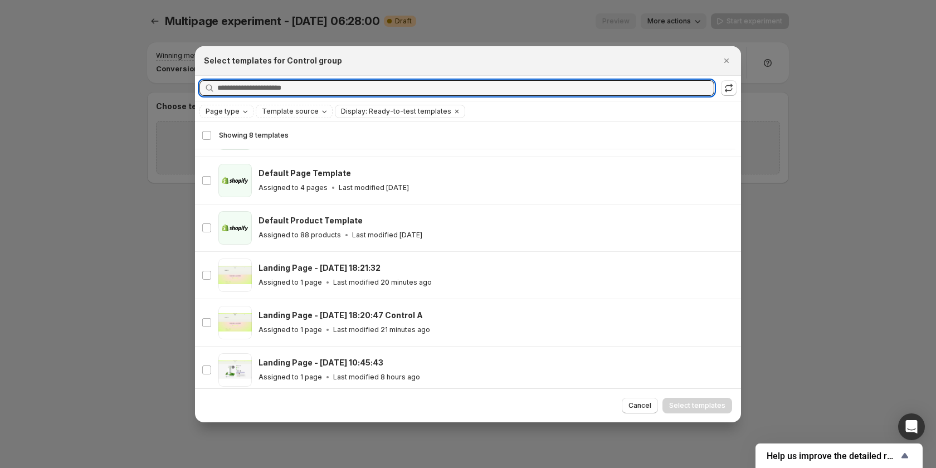
scroll to position [28, 0]
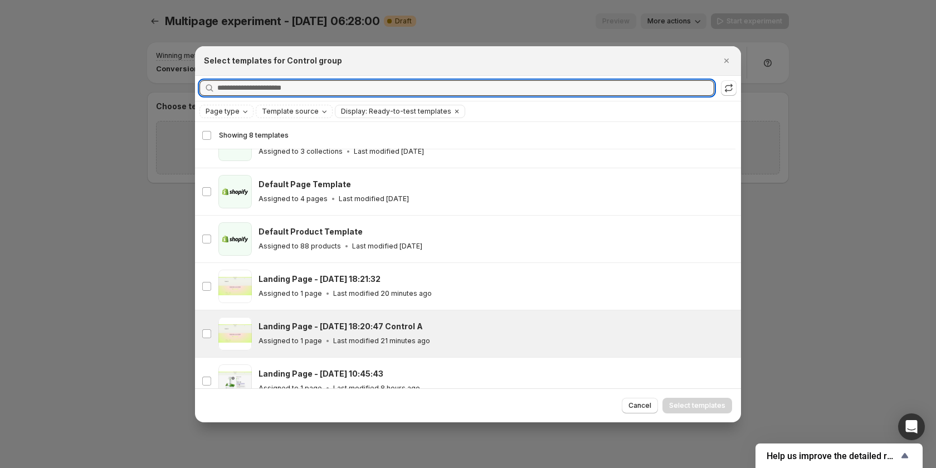
click at [455, 330] on div "Landing Page - Oct 3, 18:20:47 Control A" at bounding box center [494, 326] width 472 height 11
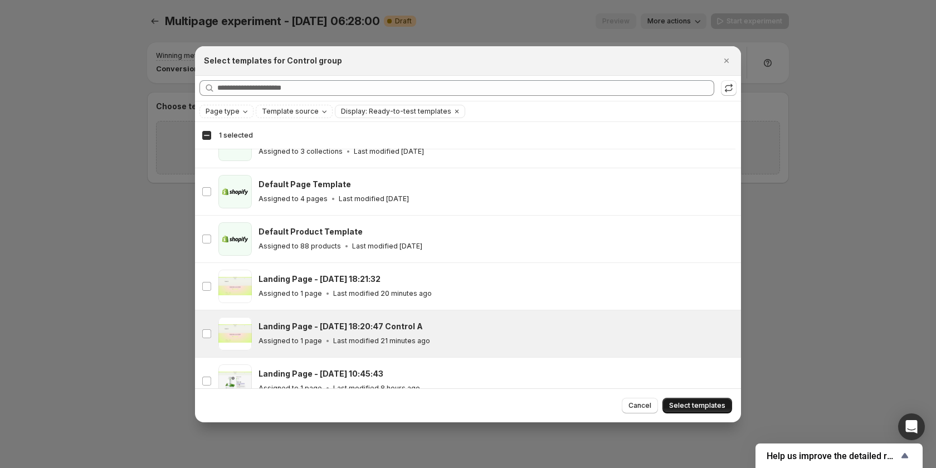
click at [685, 399] on button "Select templates" at bounding box center [697, 406] width 70 height 16
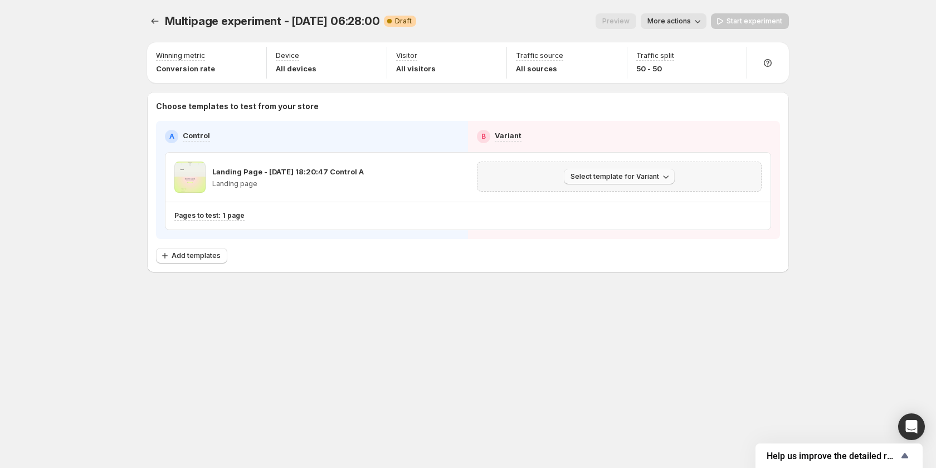
click at [642, 173] on span "Select template for Variant" at bounding box center [614, 176] width 89 height 9
click at [589, 343] on div "Multipage experiment - Oct 3, 06:28:00. This page is ready Multipage experiment…" at bounding box center [468, 234] width 669 height 468
